Goal: Information Seeking & Learning: Learn about a topic

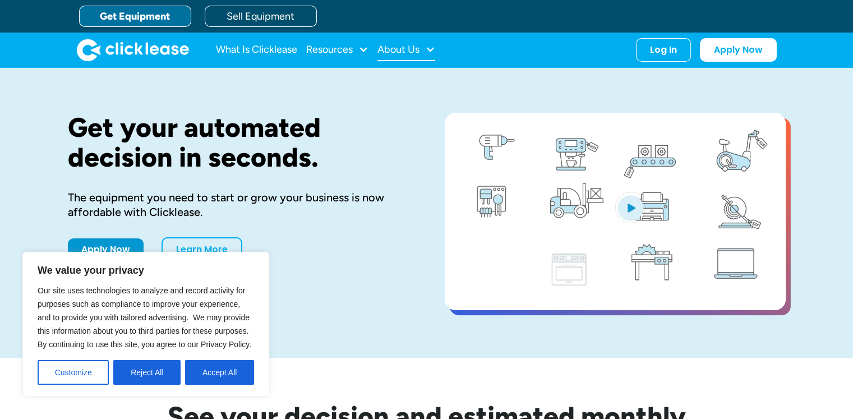
click at [395, 49] on div "About Us" at bounding box center [398, 49] width 42 height 0
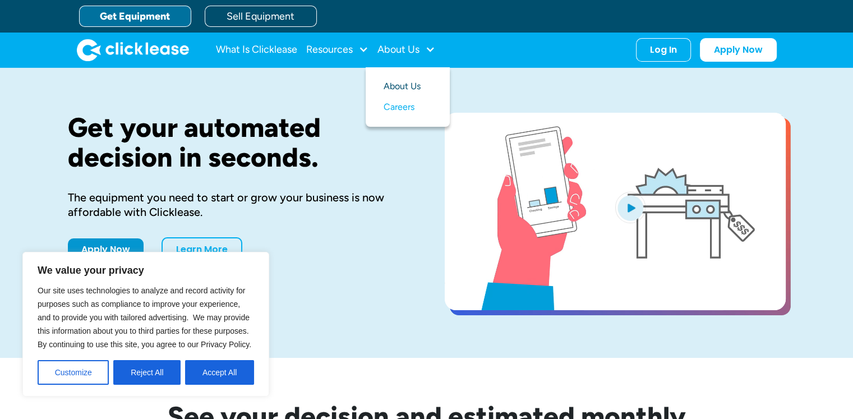
click at [403, 84] on link "About Us" at bounding box center [407, 86] width 48 height 21
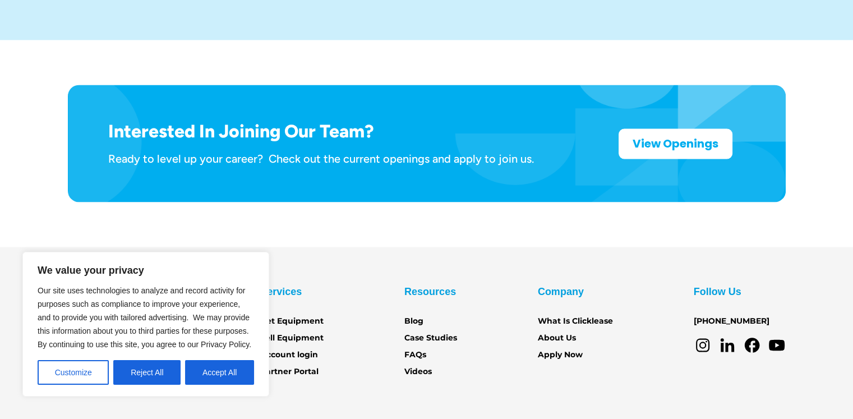
scroll to position [1834, 0]
click at [158, 375] on button "Reject All" at bounding box center [146, 372] width 67 height 25
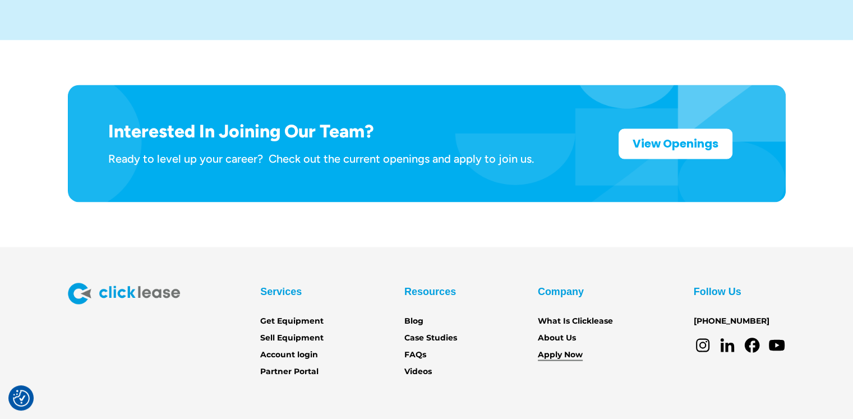
click at [559, 348] on link "Apply Now" at bounding box center [560, 354] width 45 height 12
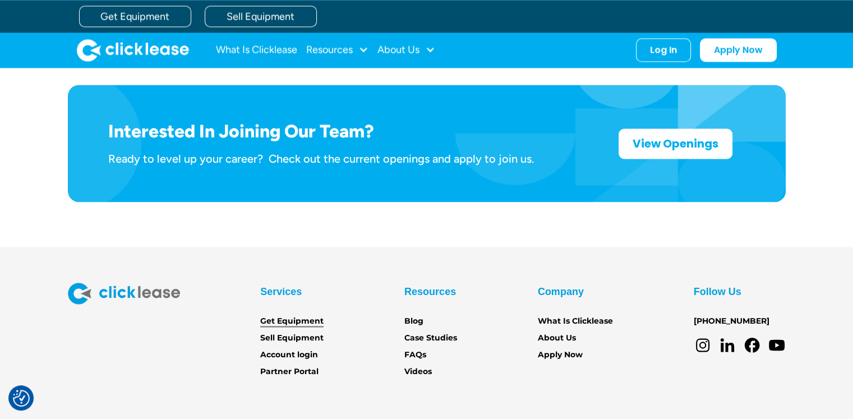
click at [312, 314] on link "Get Equipment" at bounding box center [291, 320] width 63 height 12
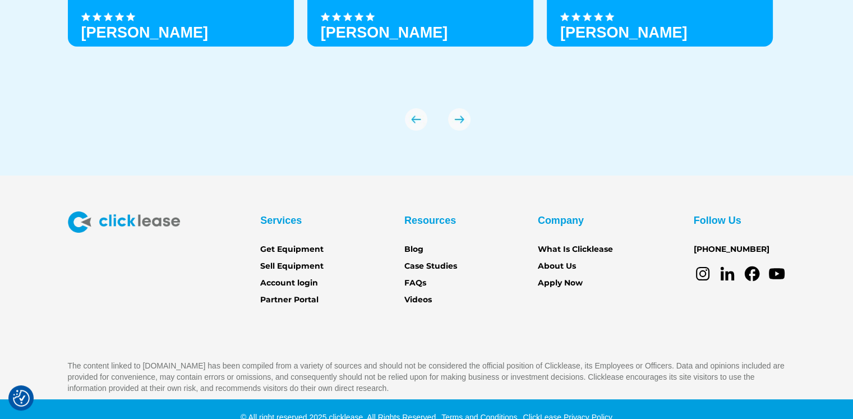
scroll to position [3980, 0]
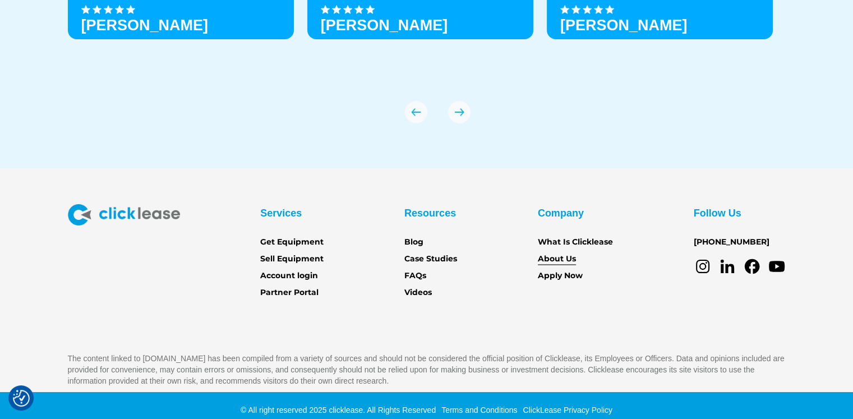
click at [557, 256] on link "About Us" at bounding box center [557, 259] width 38 height 12
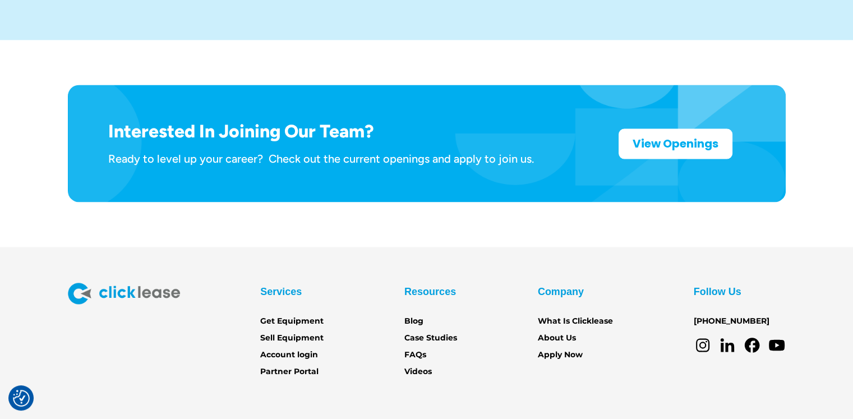
scroll to position [1834, 0]
click at [574, 282] on div "Company What Is Clicklease About Us Apply Now" at bounding box center [575, 321] width 75 height 78
click at [577, 314] on link "What Is Clicklease" at bounding box center [575, 320] width 75 height 12
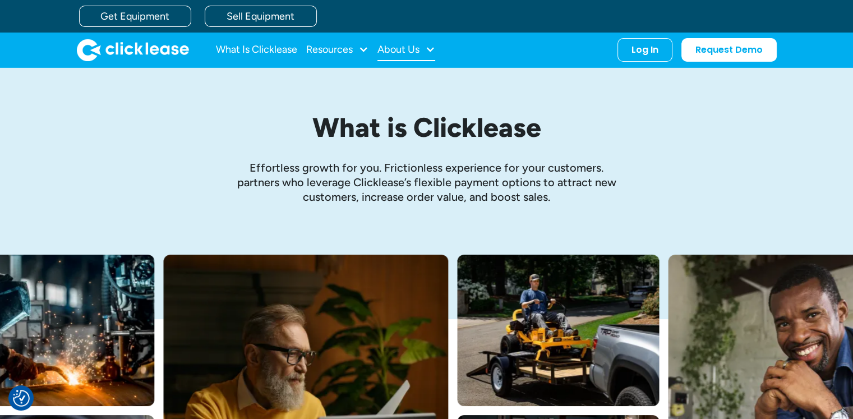
click at [406, 49] on div "About Us" at bounding box center [398, 49] width 42 height 0
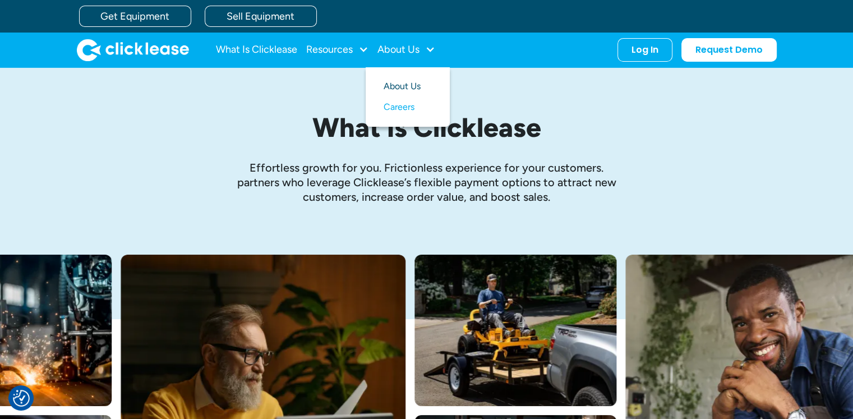
click at [406, 79] on link "About Us" at bounding box center [407, 86] width 48 height 21
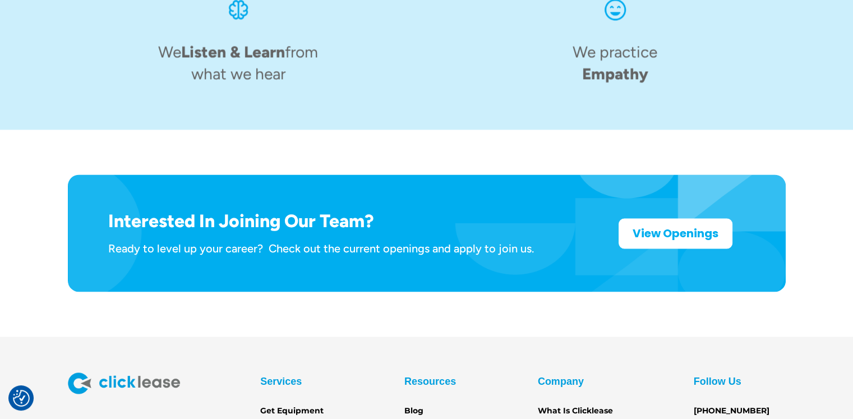
scroll to position [1834, 0]
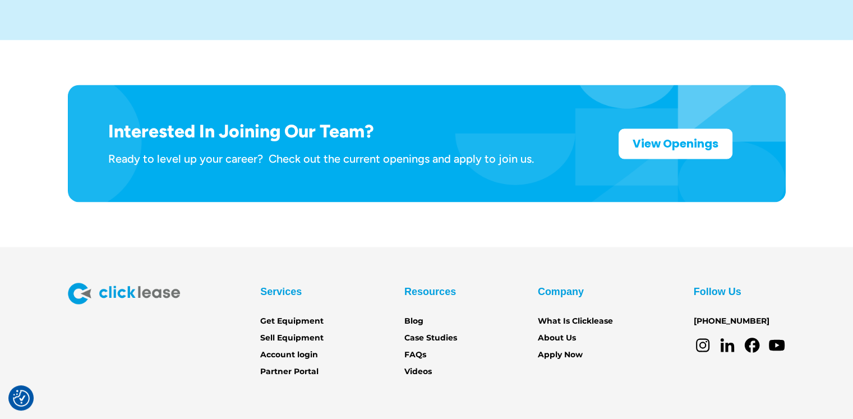
drag, startPoint x: 858, startPoint y: 118, endPoint x: 854, endPoint y: 367, distance: 248.3
click at [563, 348] on link "Apply Now" at bounding box center [560, 354] width 45 height 12
